Goal: Navigation & Orientation: Find specific page/section

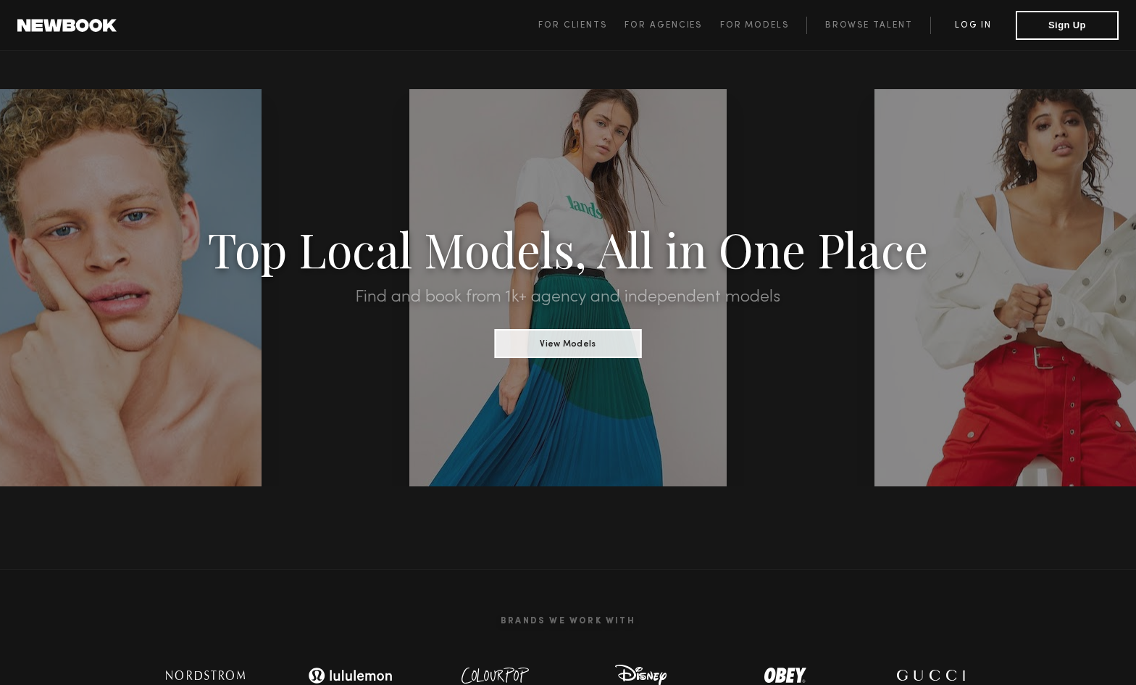
click at [976, 22] on link "Log in" at bounding box center [972, 25] width 85 height 17
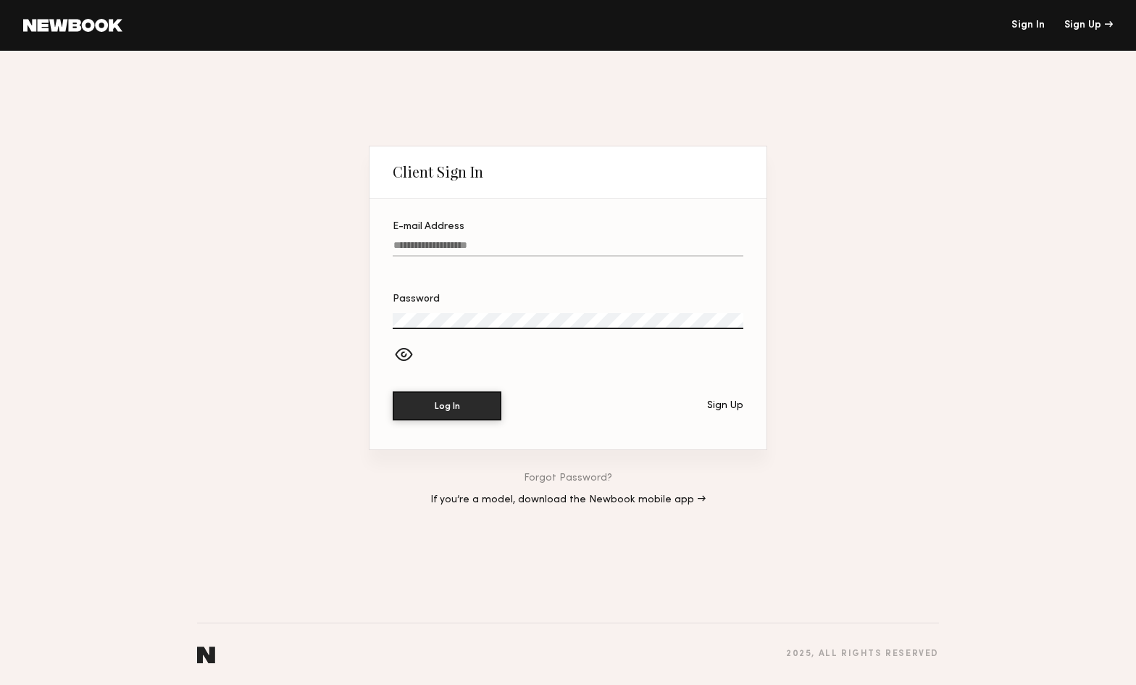
type input "**********"
click at [447, 405] on button "Log In" at bounding box center [447, 405] width 109 height 29
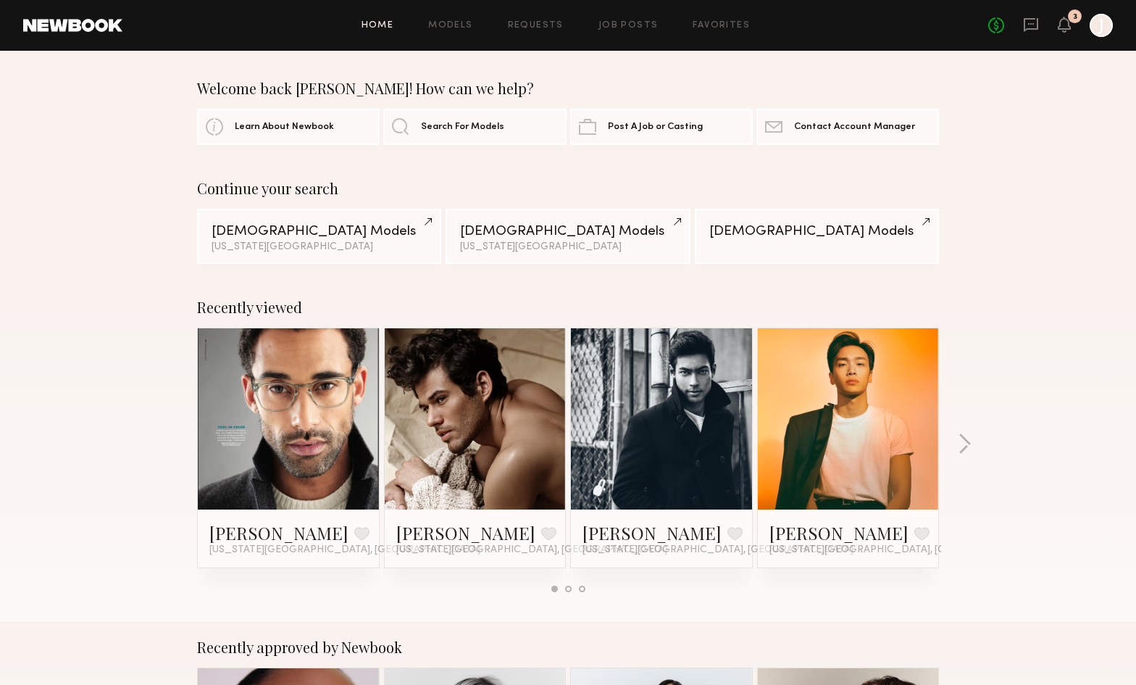
click at [317, 446] on link at bounding box center [288, 418] width 88 height 181
